Goal: Find specific page/section: Find specific page/section

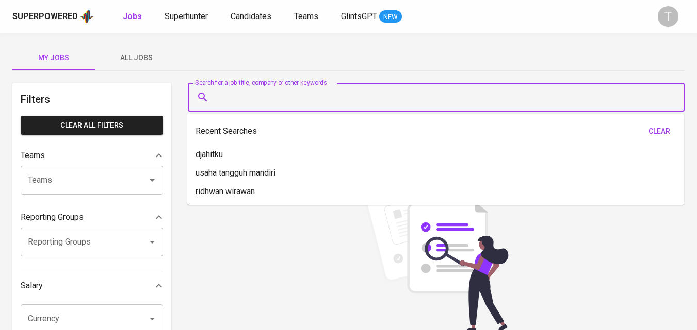
click at [307, 94] on input "Search for a job title, company or other keywords" at bounding box center [438, 98] width 451 height 20
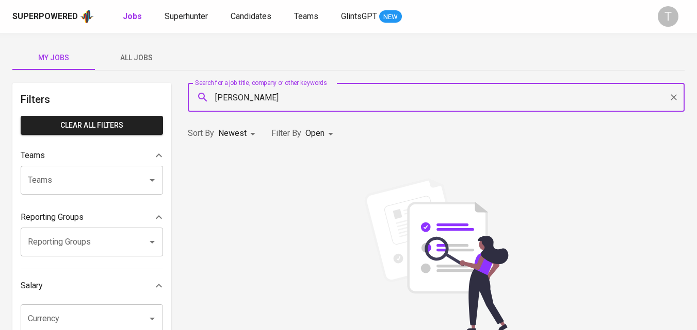
type input "[PERSON_NAME]"
click at [368, 103] on input "[PERSON_NAME]" at bounding box center [438, 98] width 451 height 20
click at [352, 89] on input "[PERSON_NAME]" at bounding box center [438, 98] width 451 height 20
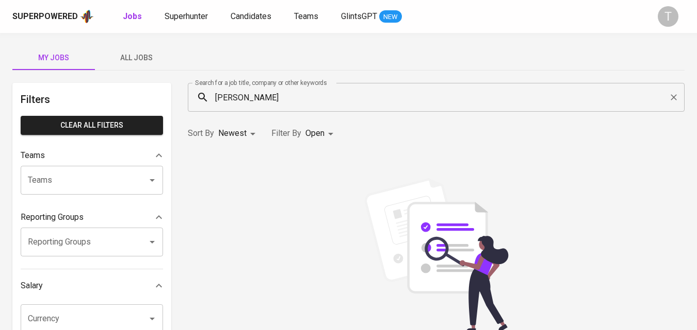
click at [404, 168] on div "Sorry, no results found." at bounding box center [435, 269] width 509 height 235
click at [174, 15] on span "Superhunter" at bounding box center [185, 16] width 43 height 10
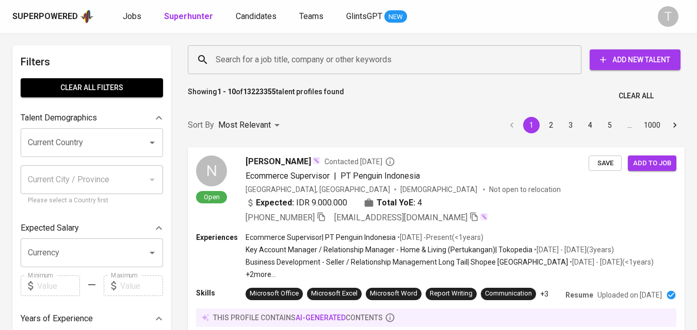
click at [256, 64] on input "Search for a job title, company or other keywords" at bounding box center [387, 60] width 348 height 20
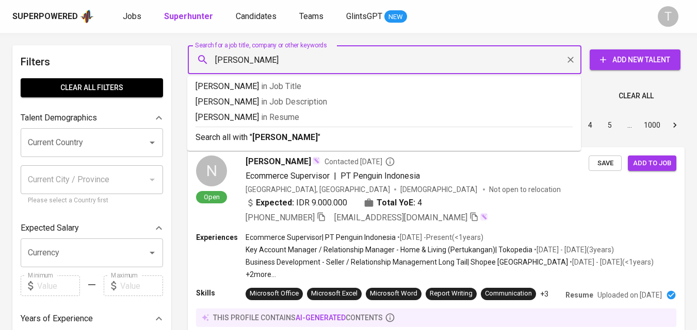
type input "[PERSON_NAME]"
click at [423, 72] on div "Search for a job title, company or other keywords" at bounding box center [384, 59] width 393 height 29
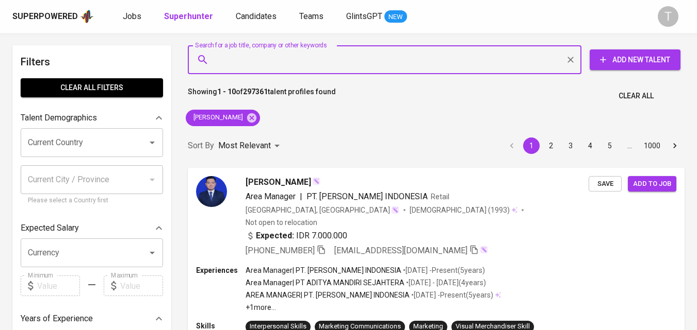
click at [338, 58] on input "Search for a job title, company or other keywords" at bounding box center [387, 60] width 348 height 20
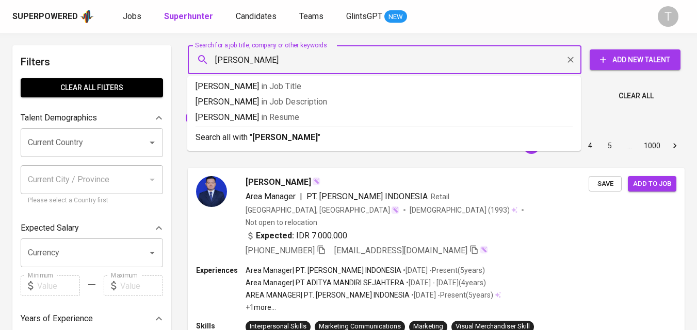
type input "[PERSON_NAME]"
click at [261, 118] on div "[PERSON_NAME]" at bounding box center [222, 118] width 82 height 25
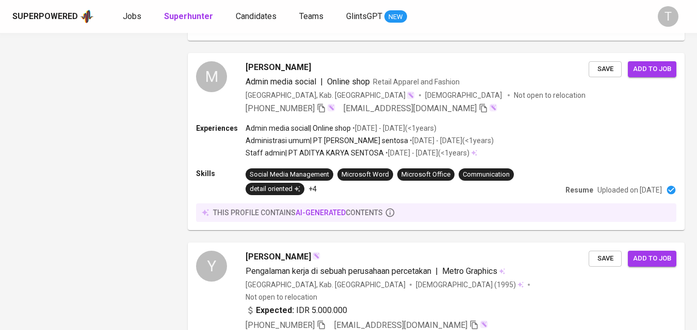
scroll to position [1840, 0]
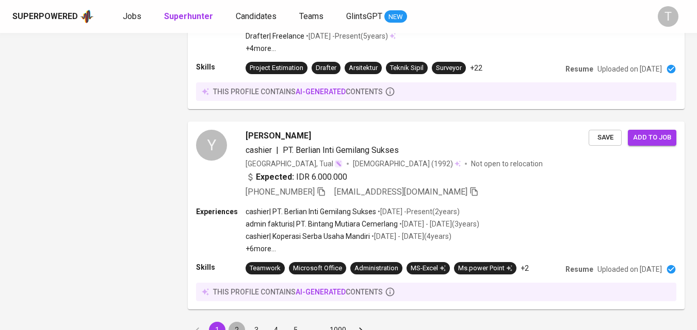
click at [236, 322] on button "2" at bounding box center [236, 330] width 16 height 16
